Goal: Task Accomplishment & Management: Use online tool/utility

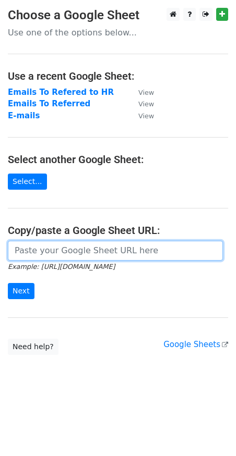
click at [117, 252] on input "url" at bounding box center [115, 251] width 215 height 20
paste input "[URL][DOMAIN_NAME]"
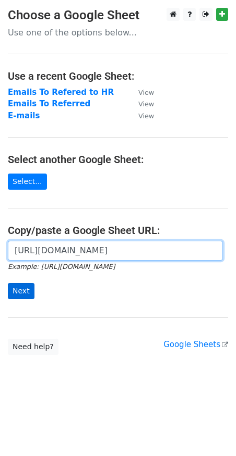
type input "[URL][DOMAIN_NAME]"
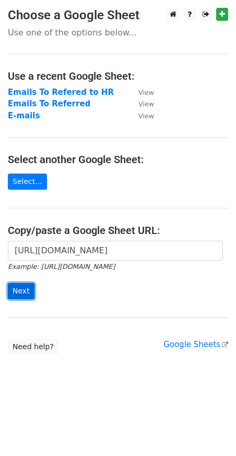
scroll to position [0, 0]
click at [19, 288] on input "Next" at bounding box center [21, 291] width 27 height 16
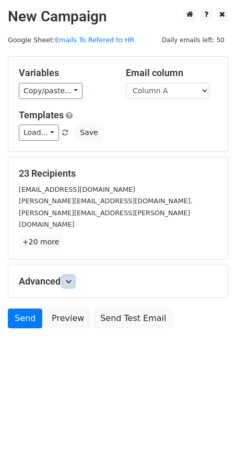
click at [74, 276] on link at bounding box center [68, 281] width 11 height 11
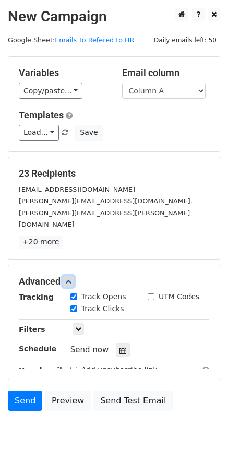
scroll to position [52, 0]
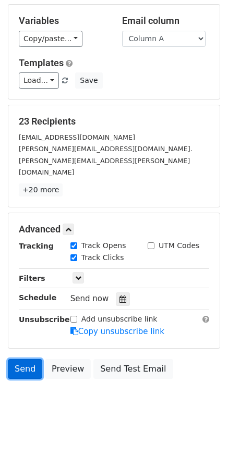
click at [26, 359] on link "Send" at bounding box center [25, 369] width 34 height 20
